Goal: Navigation & Orientation: Go to known website

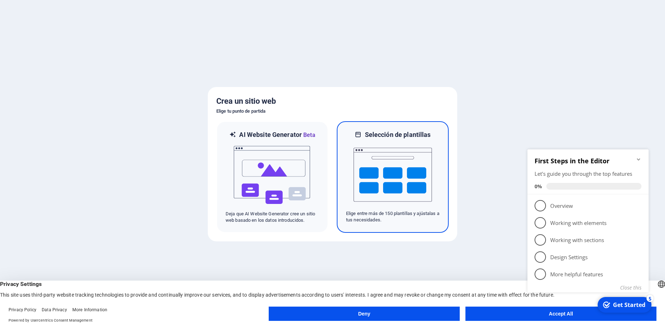
click at [380, 165] on img at bounding box center [393, 174] width 78 height 71
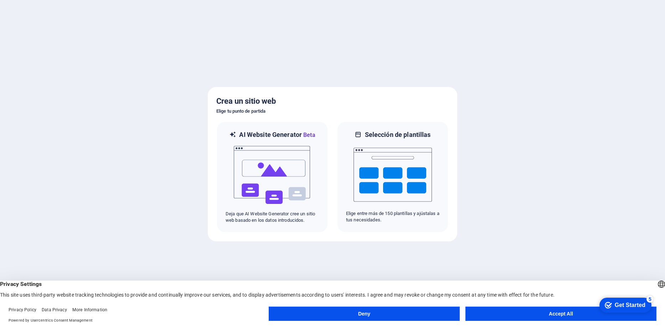
click at [566, 313] on button "Accept All" at bounding box center [561, 314] width 191 height 14
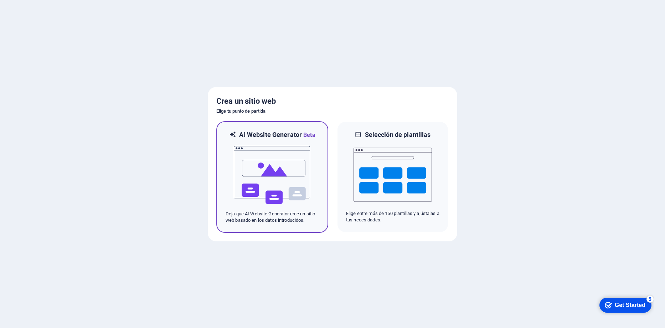
click at [266, 166] on img at bounding box center [272, 174] width 78 height 71
